Goal: Task Accomplishment & Management: Manage account settings

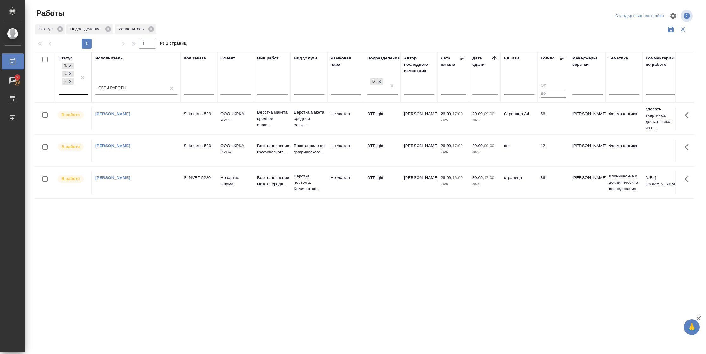
click at [75, 88] on div "Подбор Готов к работе В работе" at bounding box center [68, 77] width 18 height 33
click at [128, 120] on div "В ожидании" at bounding box center [142, 119] width 95 height 11
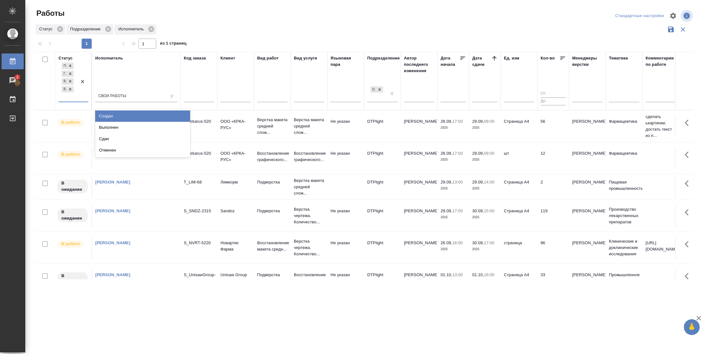
click at [75, 102] on div "Подбор Готов к работе В работе В ожидании" at bounding box center [74, 81] width 30 height 41
drag, startPoint x: 111, startPoint y: 130, endPoint x: 115, endPoint y: 114, distance: 16.7
click at [111, 131] on div "Выполнен" at bounding box center [142, 127] width 95 height 11
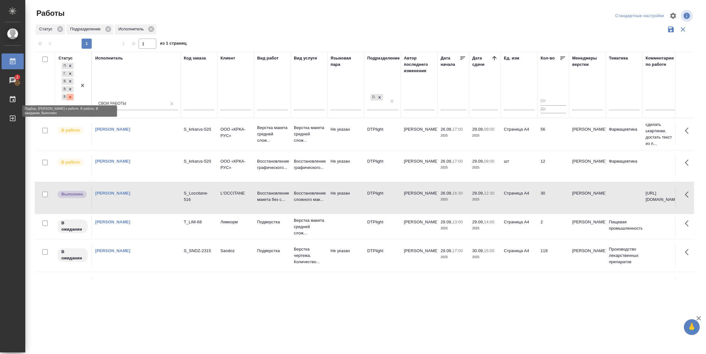
click at [72, 98] on icon at bounding box center [70, 97] width 4 height 4
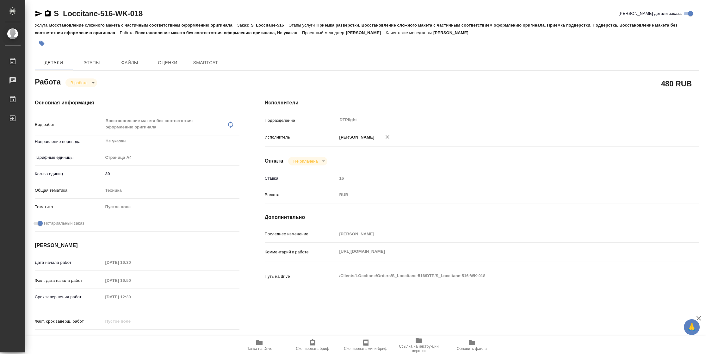
type textarea "x"
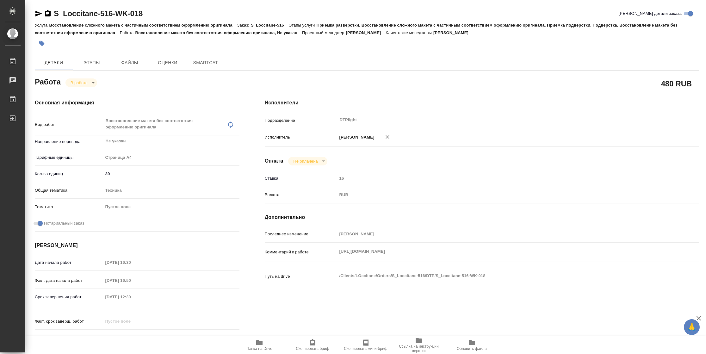
type textarea "x"
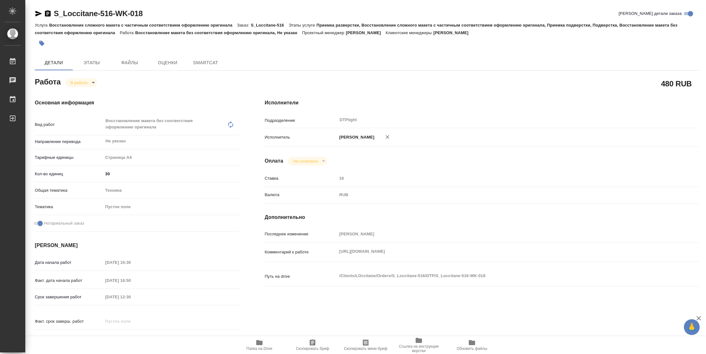
type textarea "x"
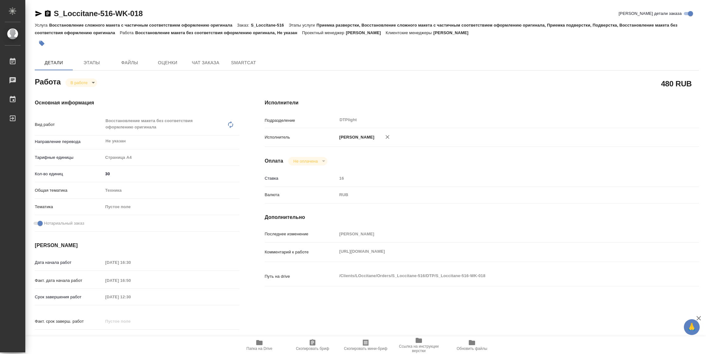
click at [273, 346] on span "Папка на Drive" at bounding box center [260, 345] width 46 height 12
type textarea "x"
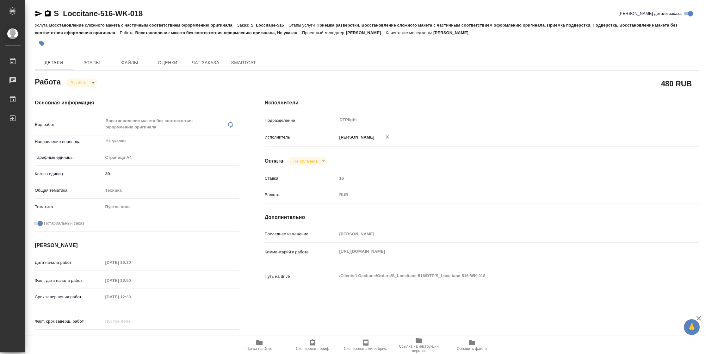
type textarea "x"
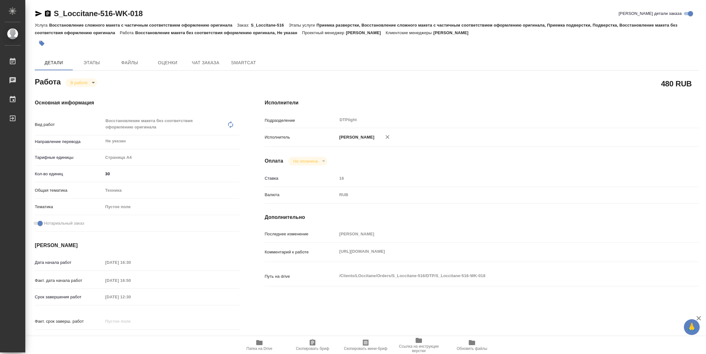
type textarea "x"
click at [91, 81] on body "🙏 .cls-1 fill:#fff; AWATERA Vasilyeva Natalia Работы 2 Чаты График Выйти S_Locc…" at bounding box center [353, 177] width 706 height 354
click at [91, 91] on button "Выполнен" at bounding box center [82, 93] width 23 height 7
type textarea "x"
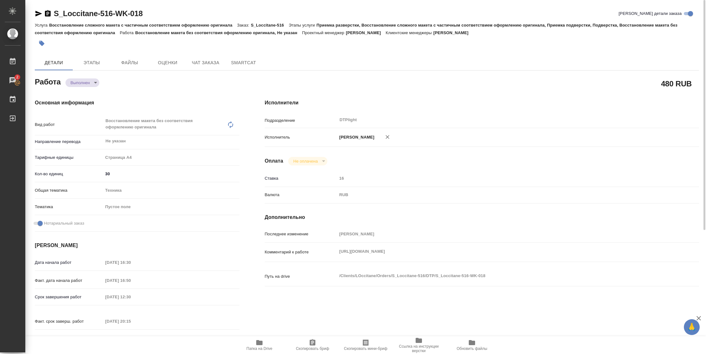
type textarea "x"
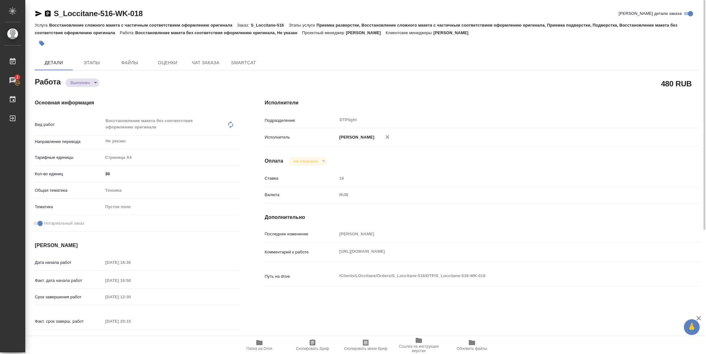
type textarea "x"
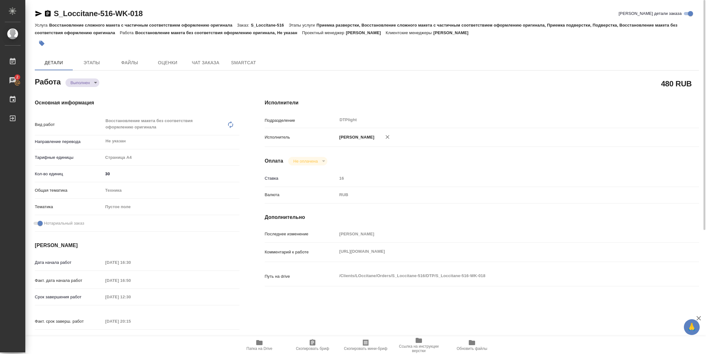
type textarea "x"
click at [35, 13] on icon "button" at bounding box center [38, 14] width 7 height 6
